Goal: Register for event/course

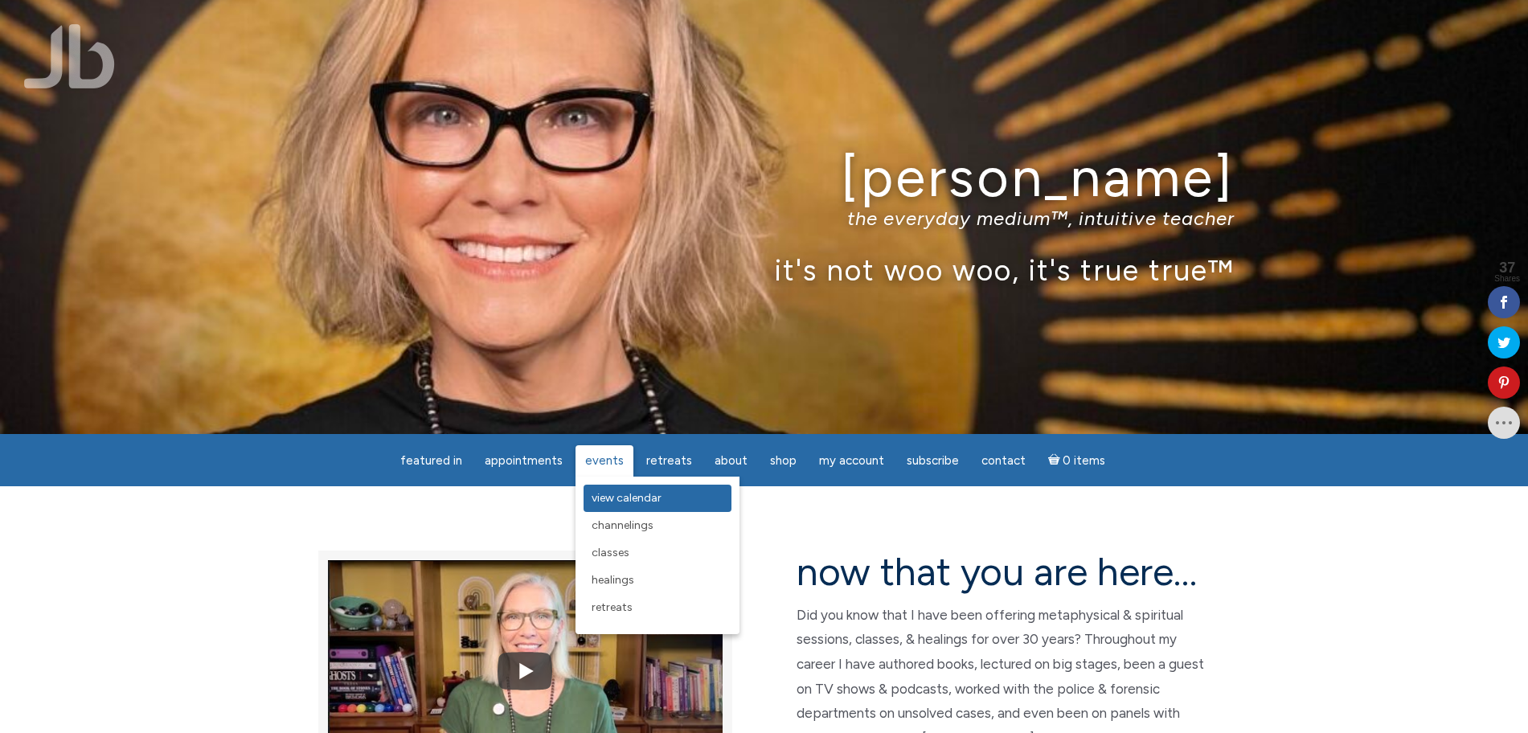
click at [621, 501] on span "View Calendar" at bounding box center [627, 498] width 70 height 14
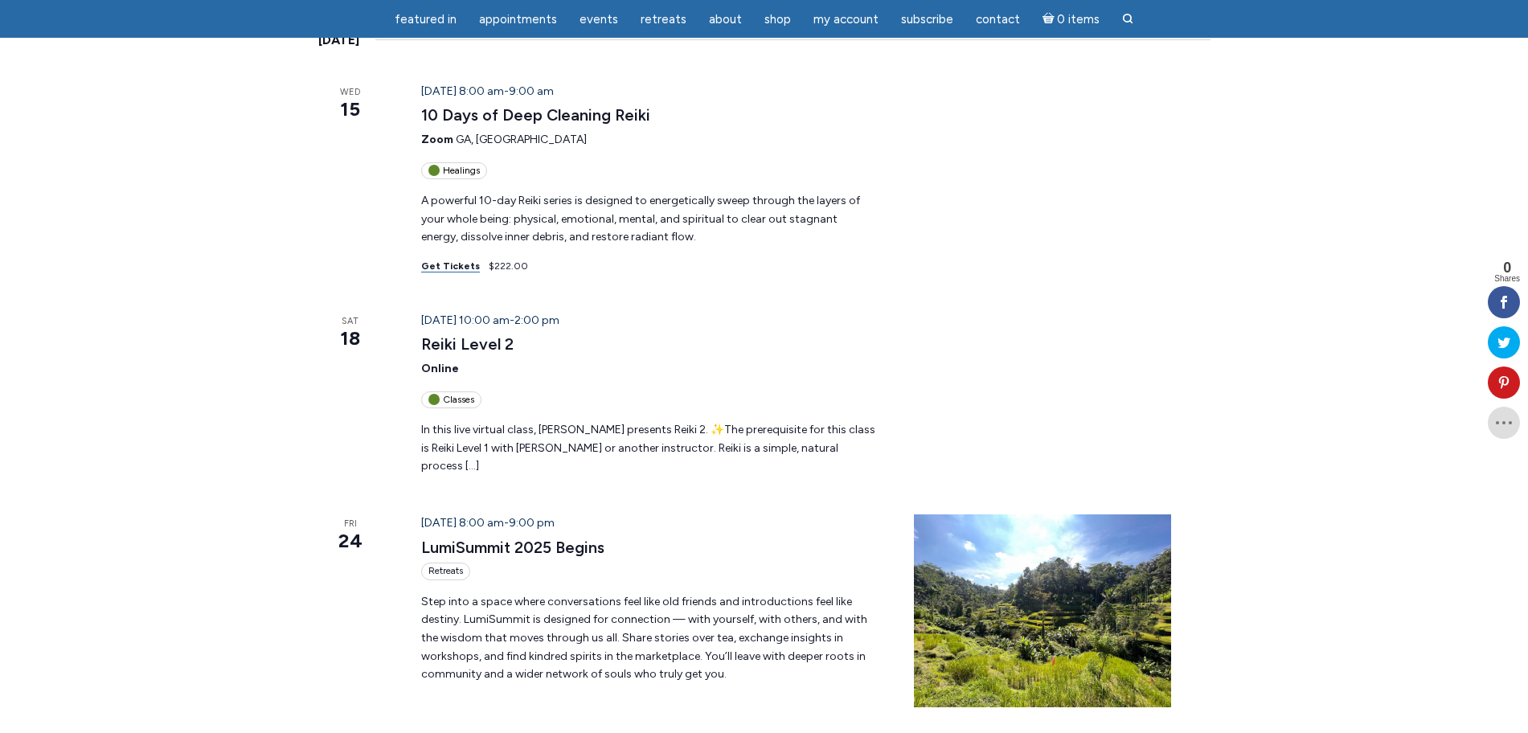
scroll to position [288, 0]
click at [444, 268] on link "Get Tickets" at bounding box center [450, 267] width 59 height 12
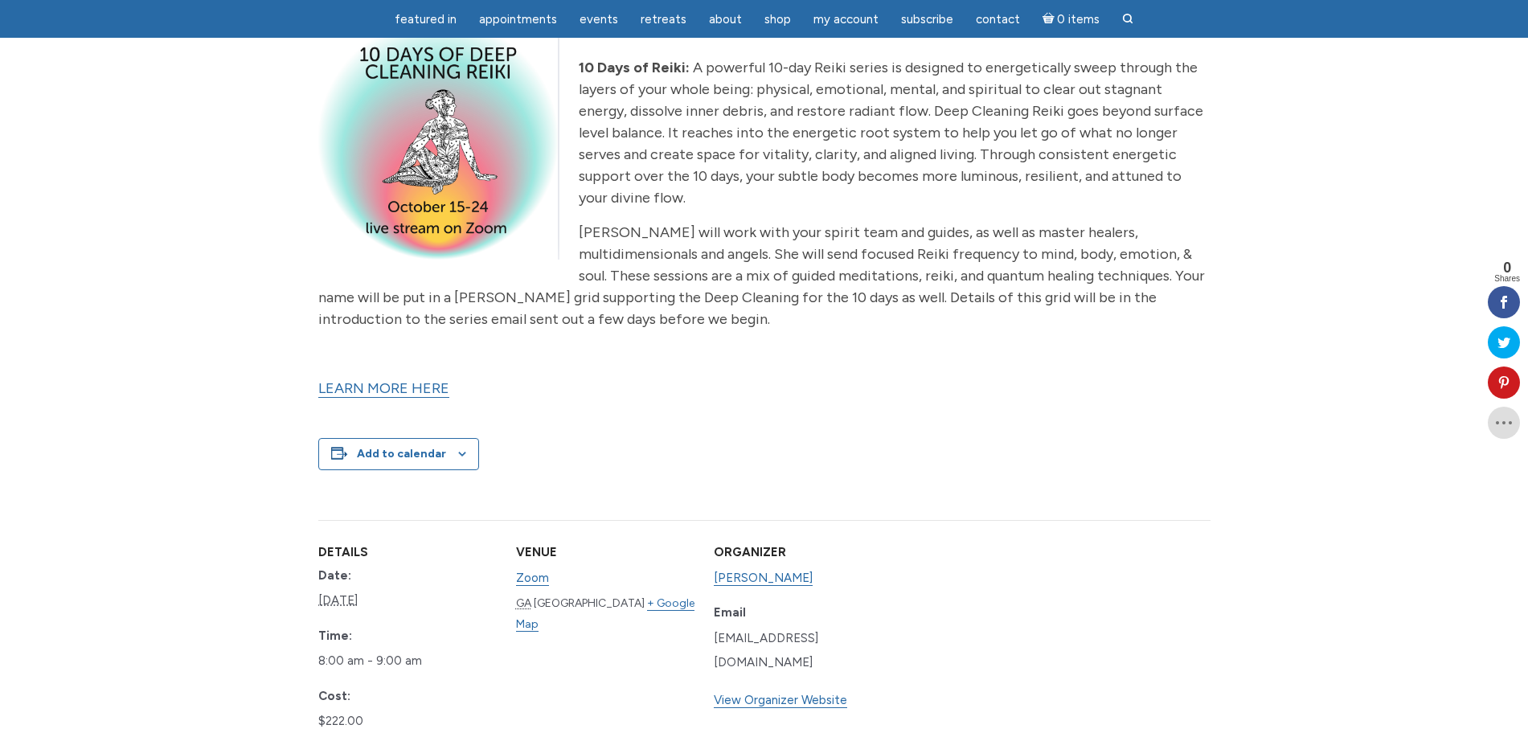
scroll to position [512, 0]
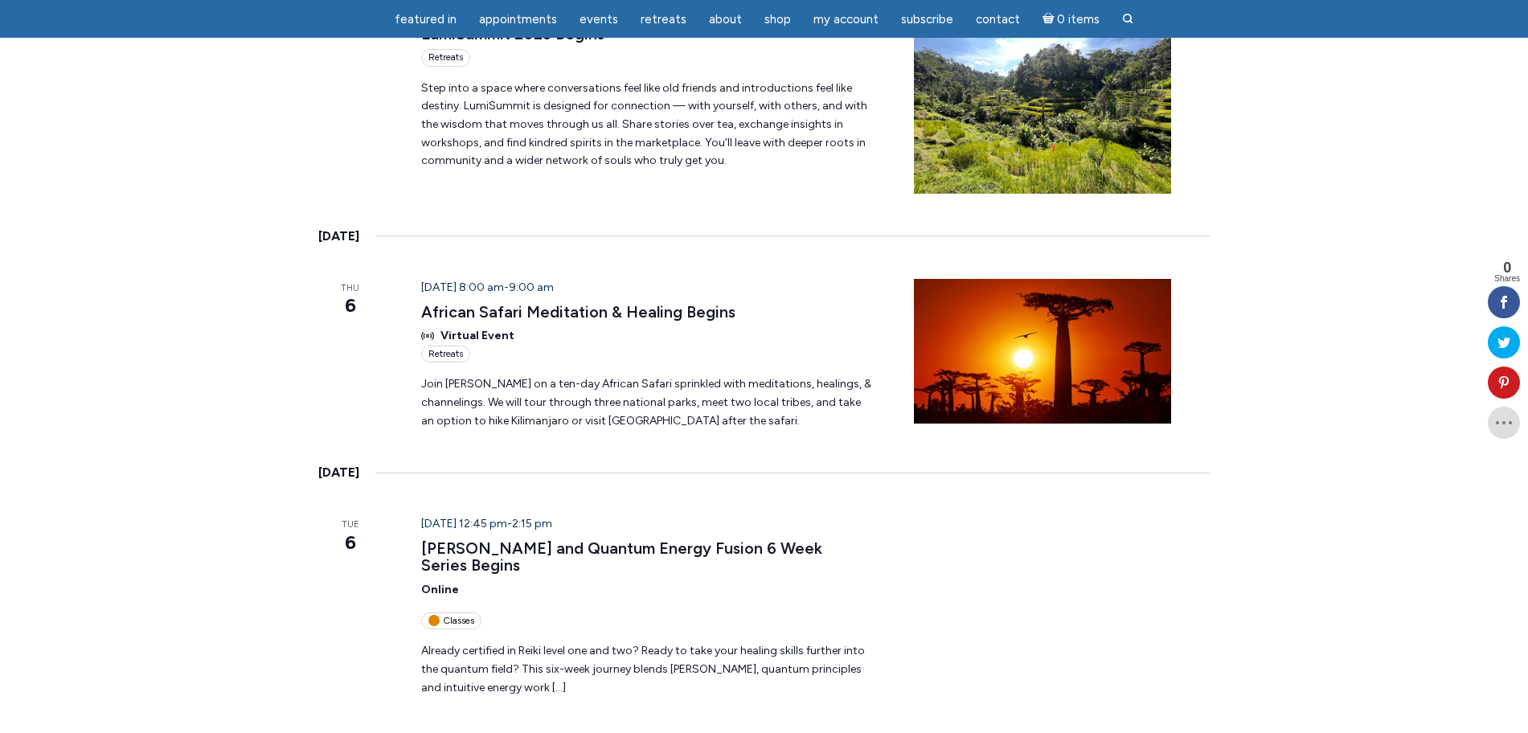
scroll to position [817, 0]
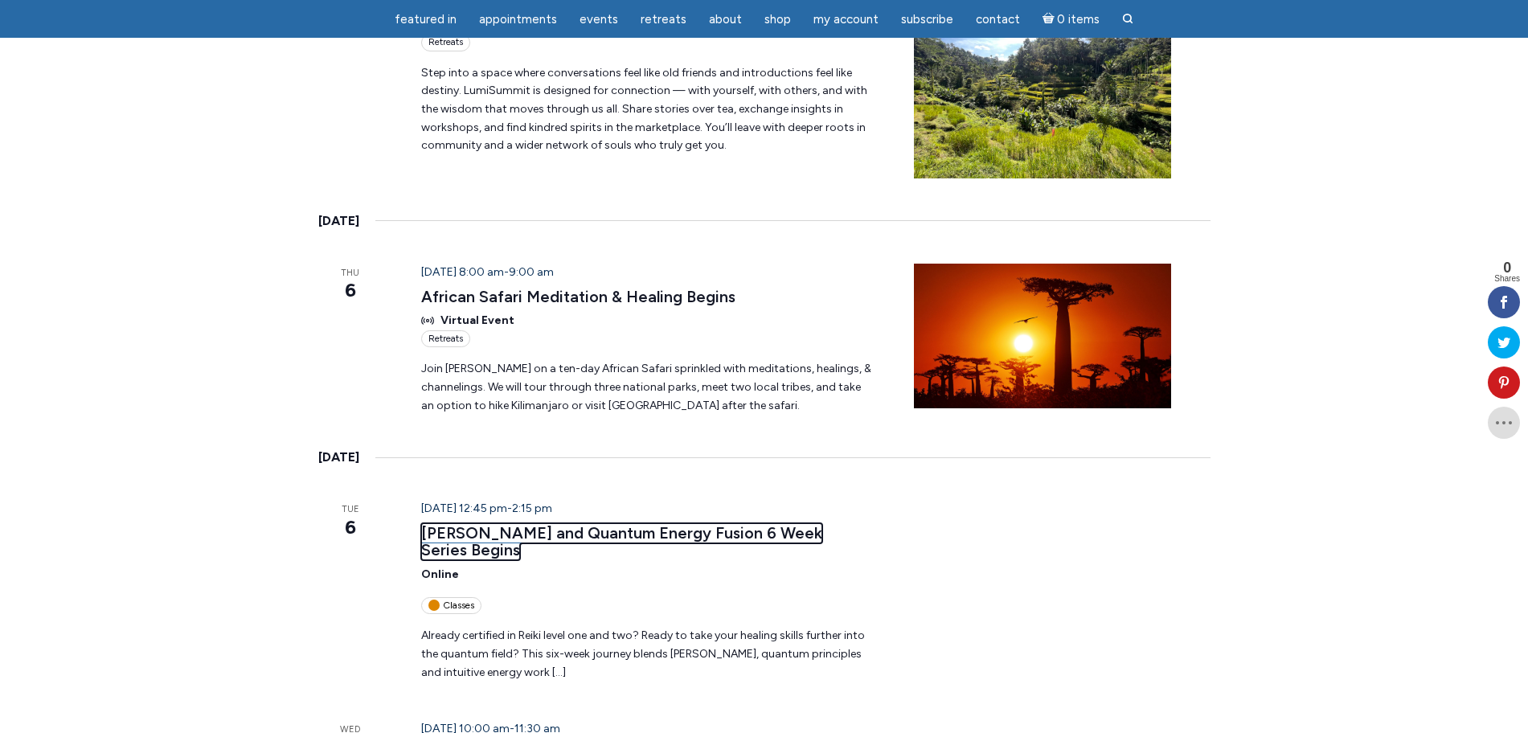
click at [583, 523] on link "[PERSON_NAME] and Quantum Energy Fusion 6 Week Series Begins" at bounding box center [621, 542] width 401 height 38
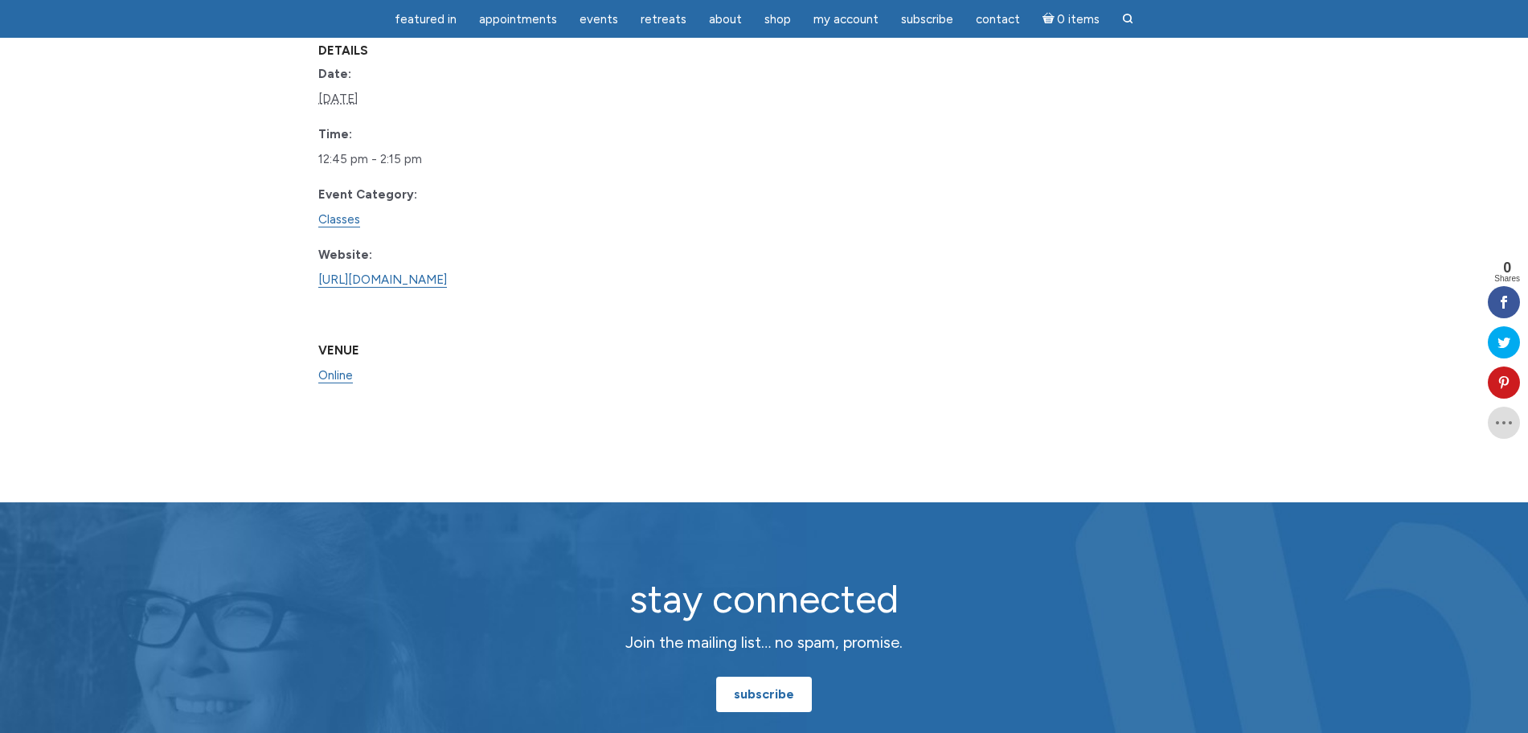
scroll to position [1490, 0]
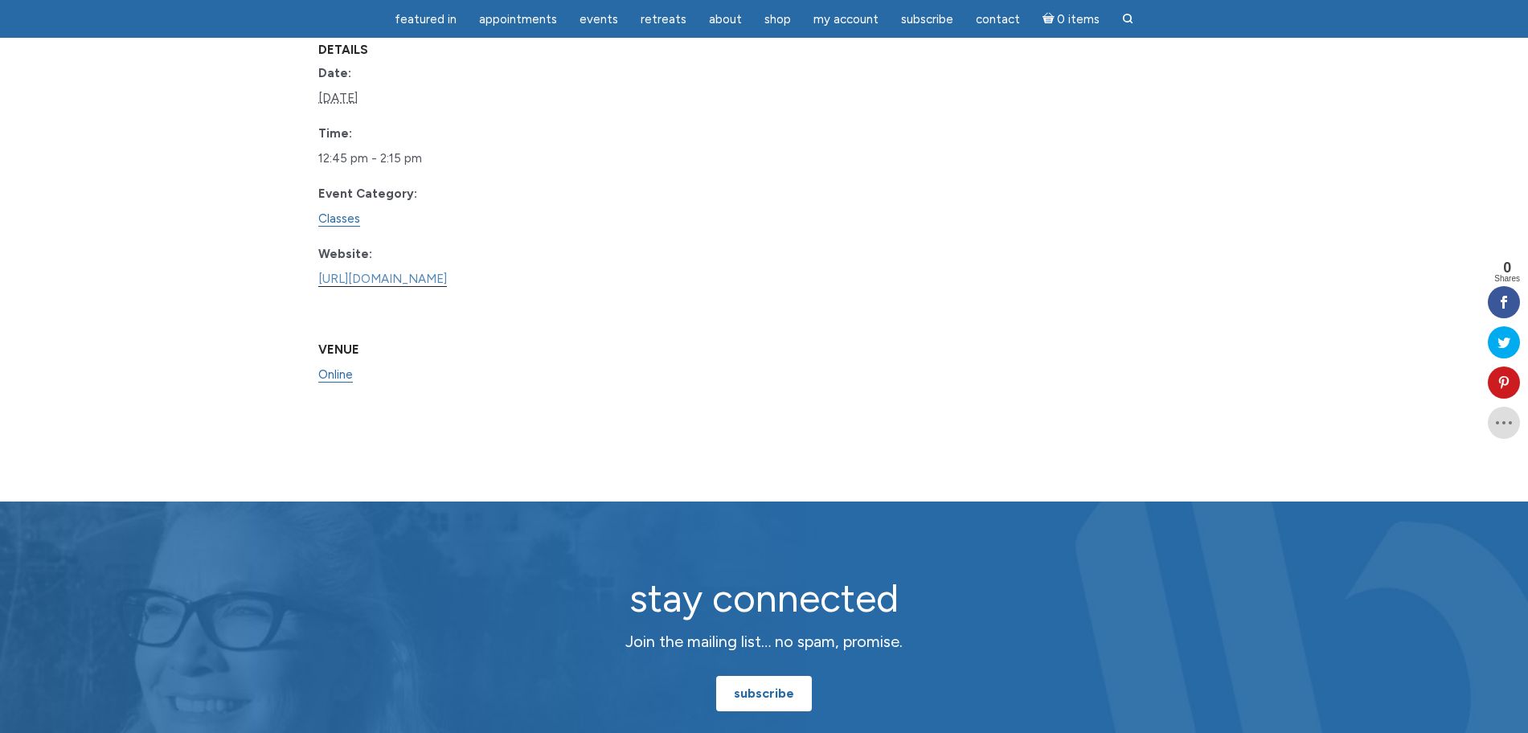
click at [447, 281] on link "[URL][DOMAIN_NAME]" at bounding box center [382, 279] width 129 height 15
